Goal: Information Seeking & Learning: Check status

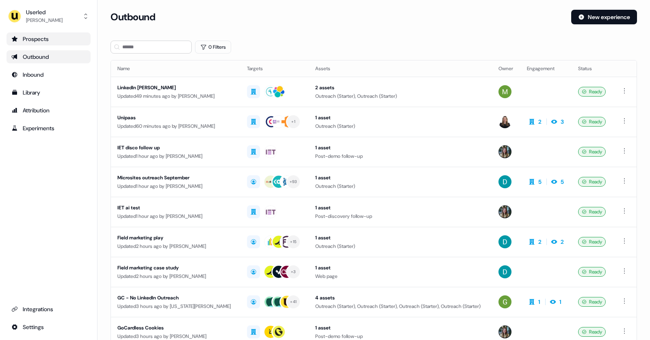
click at [45, 35] on div "Prospects" at bounding box center [48, 39] width 74 height 8
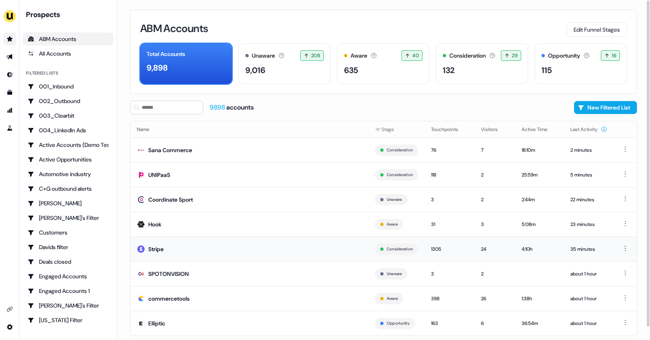
click at [183, 253] on td "Stripe" at bounding box center [249, 249] width 238 height 25
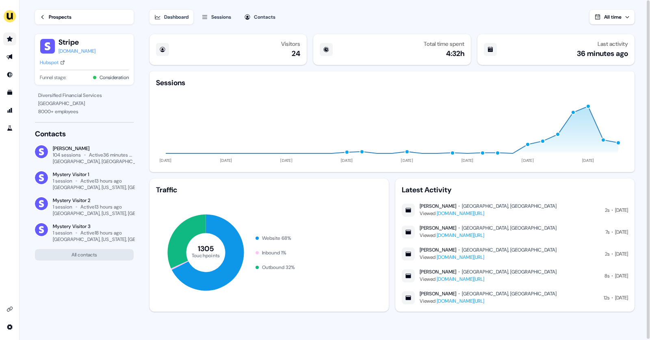
click at [225, 18] on div "Sessions" at bounding box center [221, 17] width 20 height 8
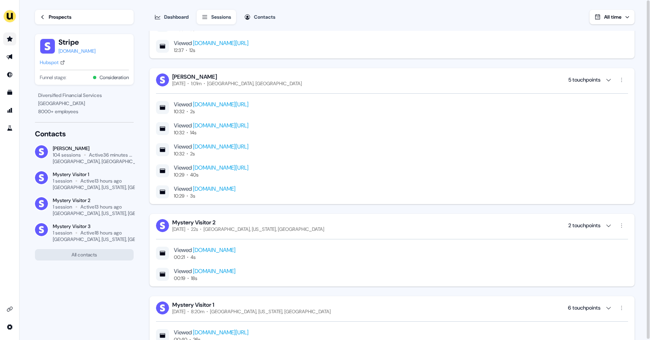
scroll to position [32, 0]
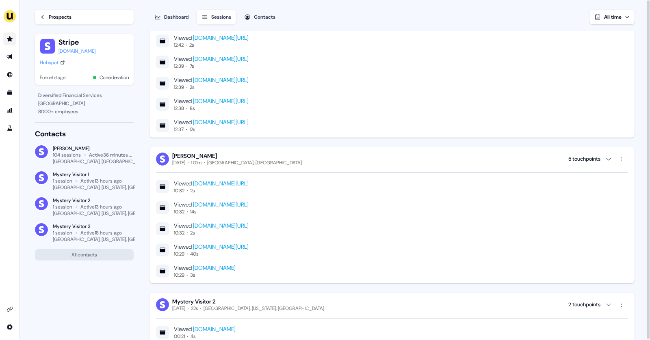
click at [248, 100] on link "www.userled.io/product/abm-event-invites" at bounding box center [221, 100] width 56 height 7
click at [51, 19] on div "Prospects" at bounding box center [60, 17] width 23 height 8
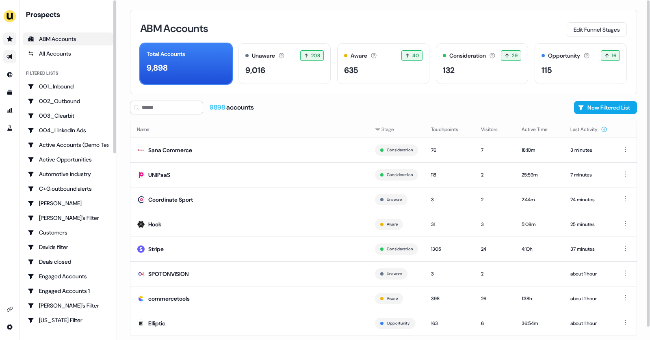
click at [11, 55] on icon "Go to outbound experience" at bounding box center [9, 56] width 6 height 5
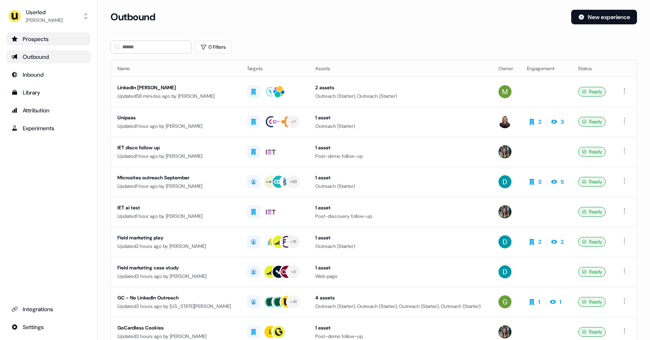
click at [48, 39] on div "Prospects" at bounding box center [48, 39] width 74 height 8
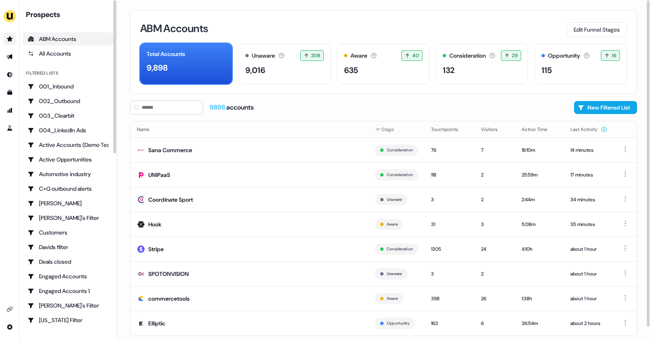
click at [69, 36] on div "ABM Accounts" at bounding box center [68, 39] width 81 height 8
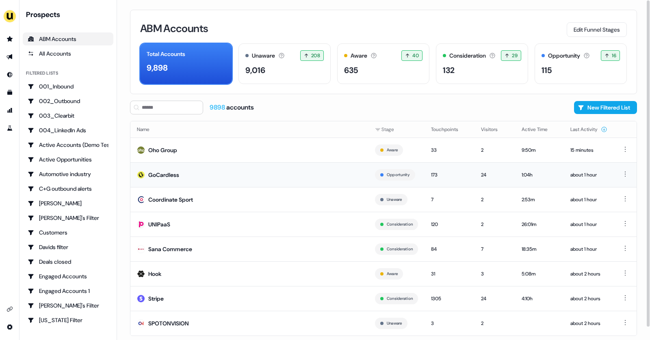
click at [194, 179] on td "GoCardless" at bounding box center [249, 174] width 238 height 25
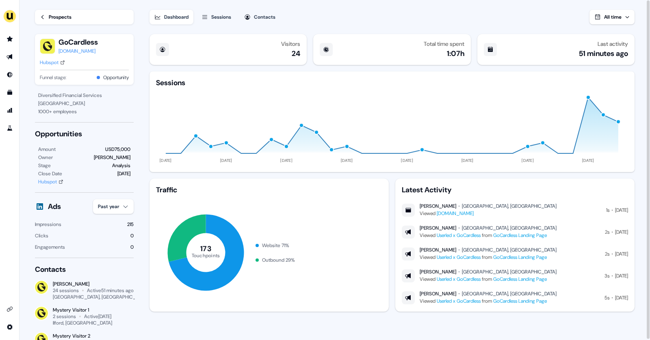
click at [43, 16] on icon at bounding box center [43, 17] width 6 height 6
